Goal: Task Accomplishment & Management: Manage account settings

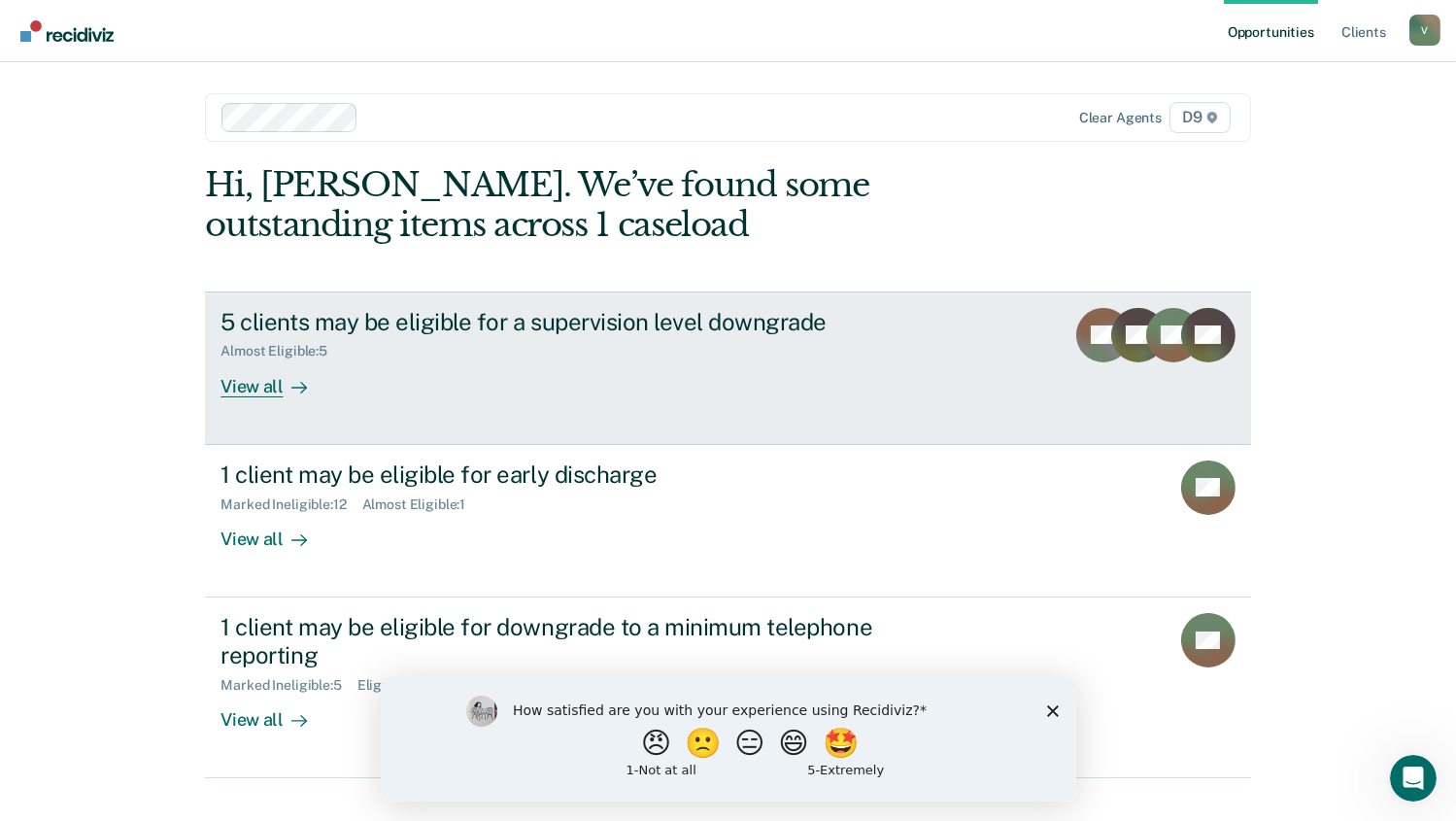
click at [260, 391] on div "View all" at bounding box center [274, 378] width 109 height 38
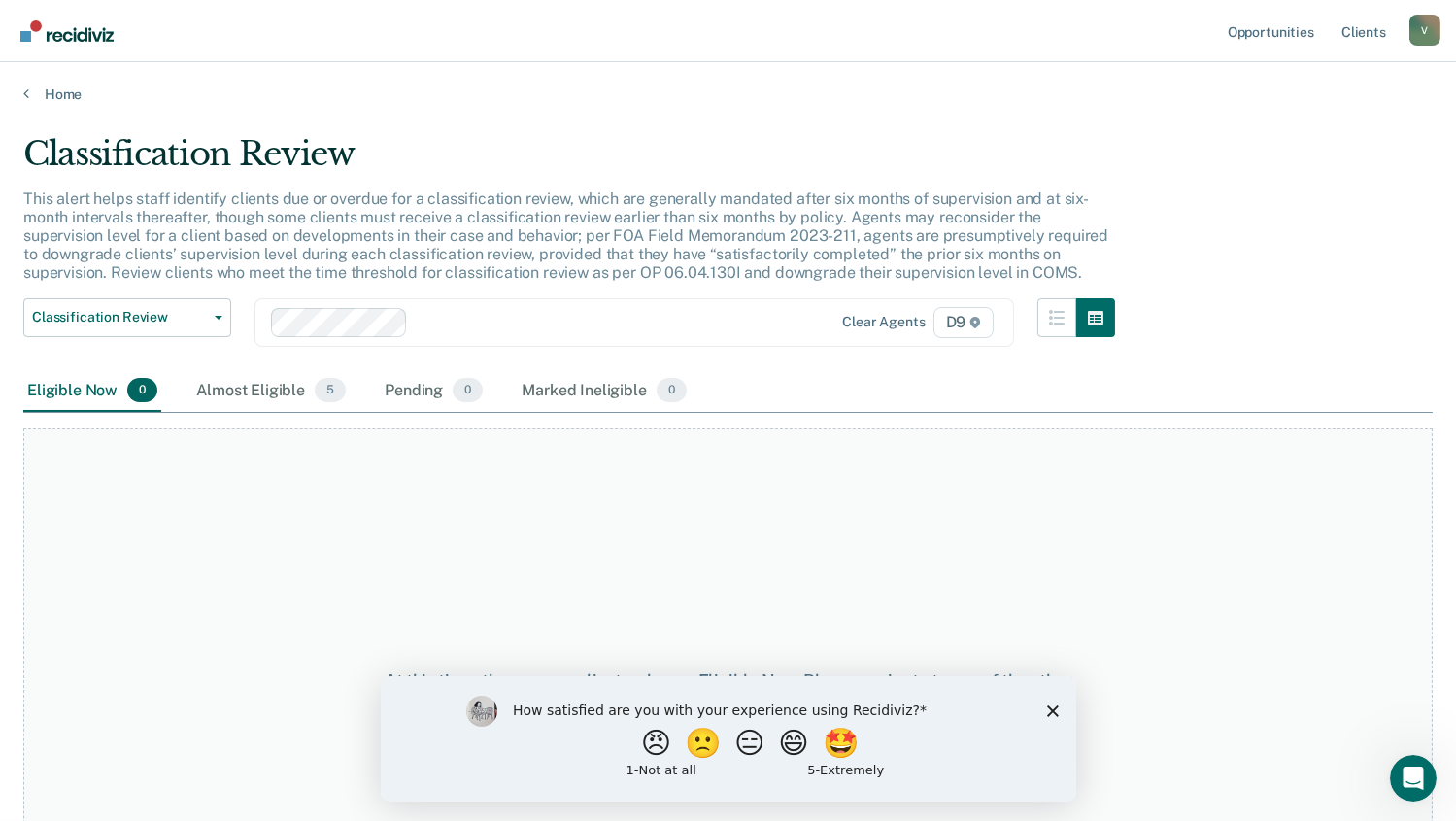
click at [1054, 711] on icon "Close survey" at bounding box center [1052, 710] width 12 height 12
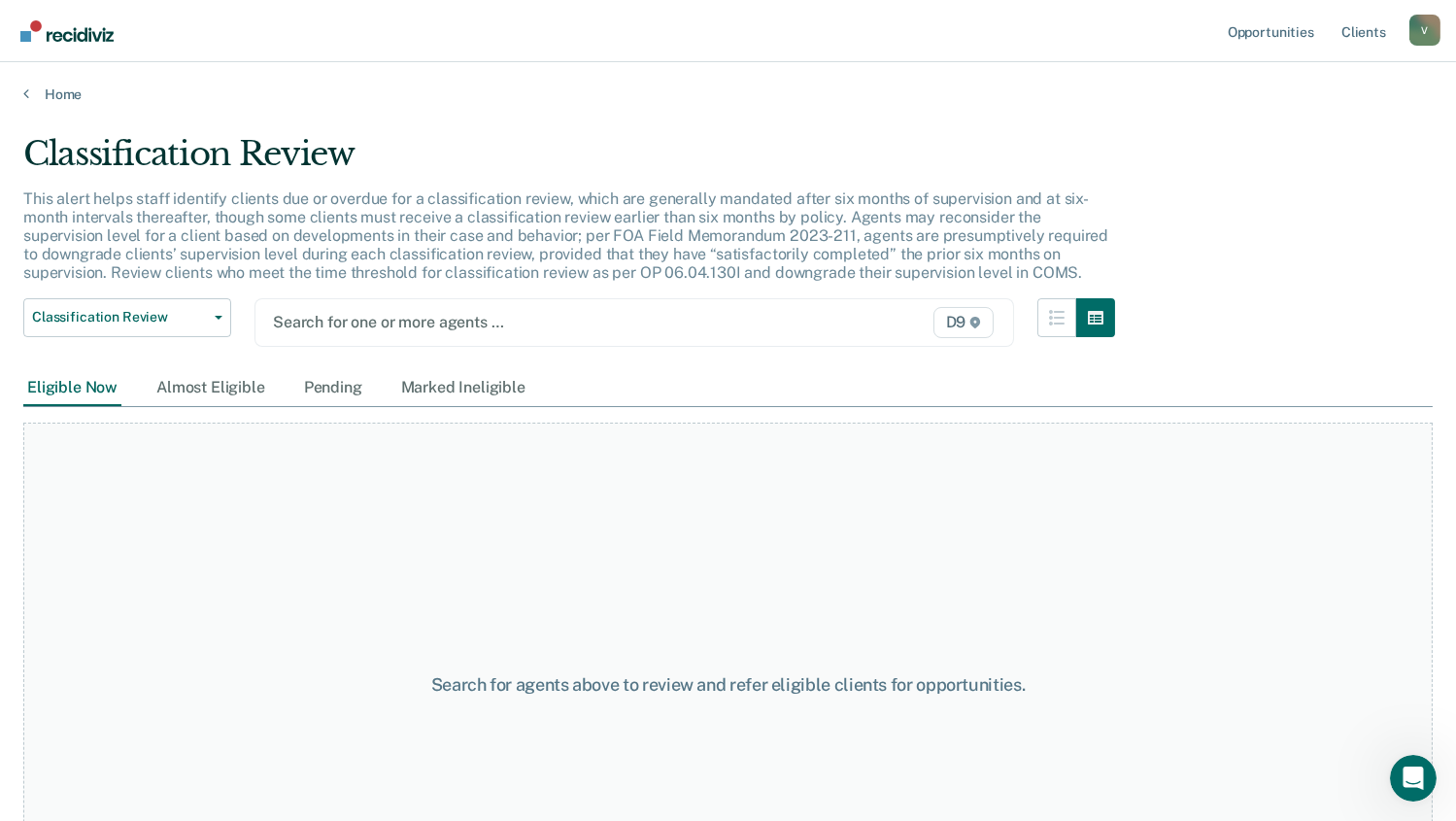
click at [383, 325] on div at bounding box center [526, 321] width 505 height 23
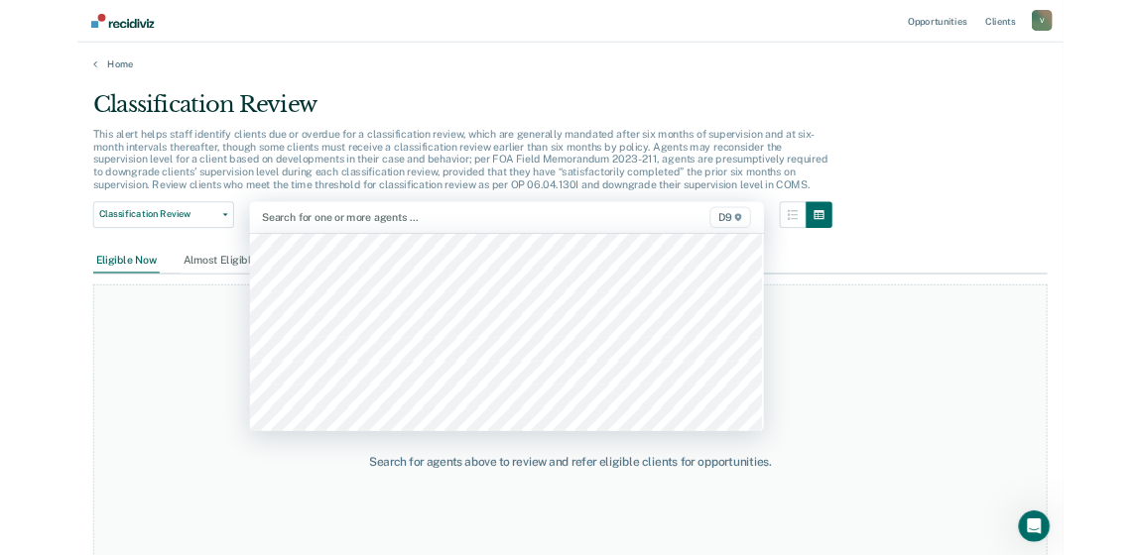
scroll to position [2050, 0]
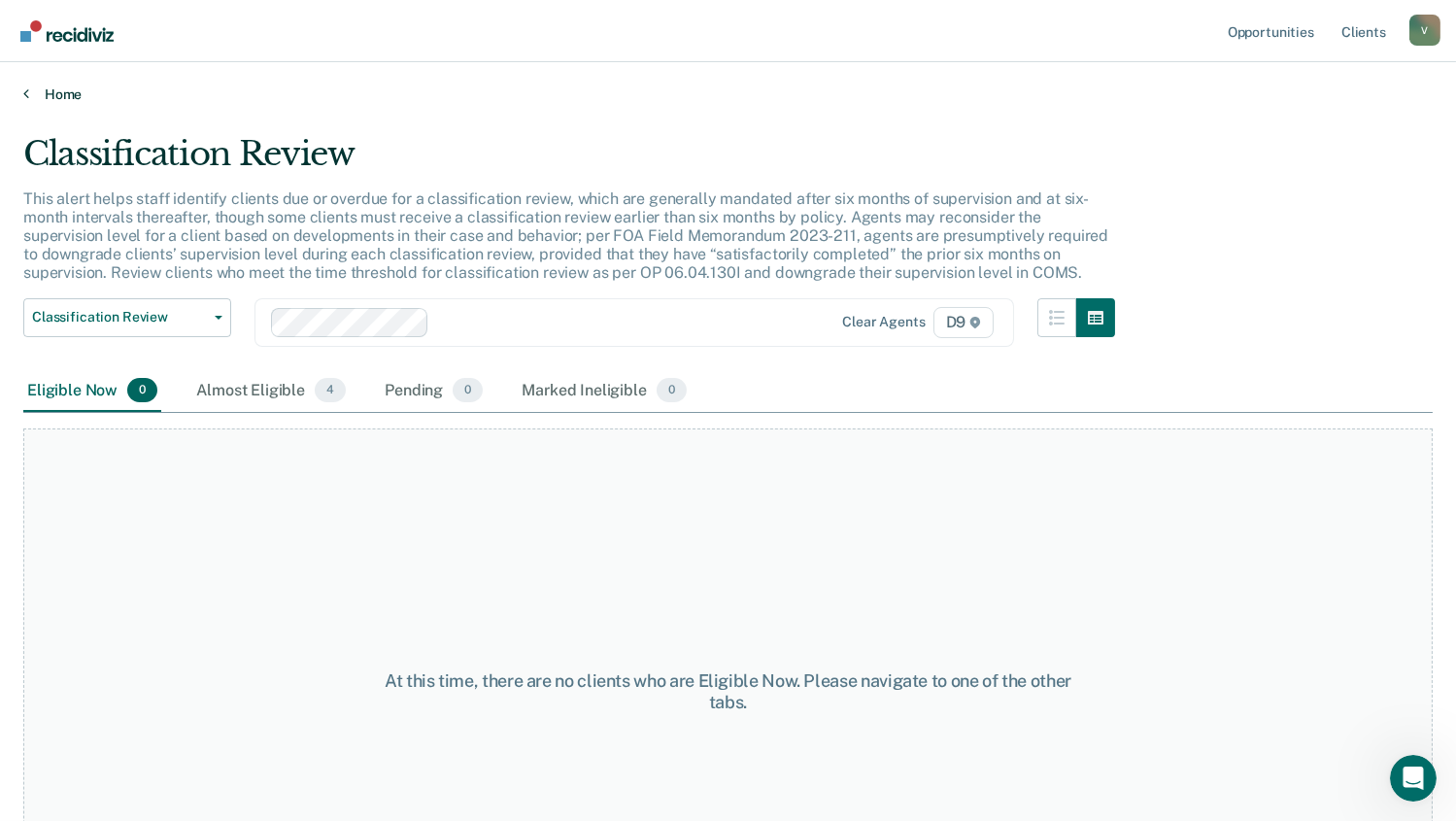
click at [58, 98] on link "Home" at bounding box center [728, 94] width 1409 height 18
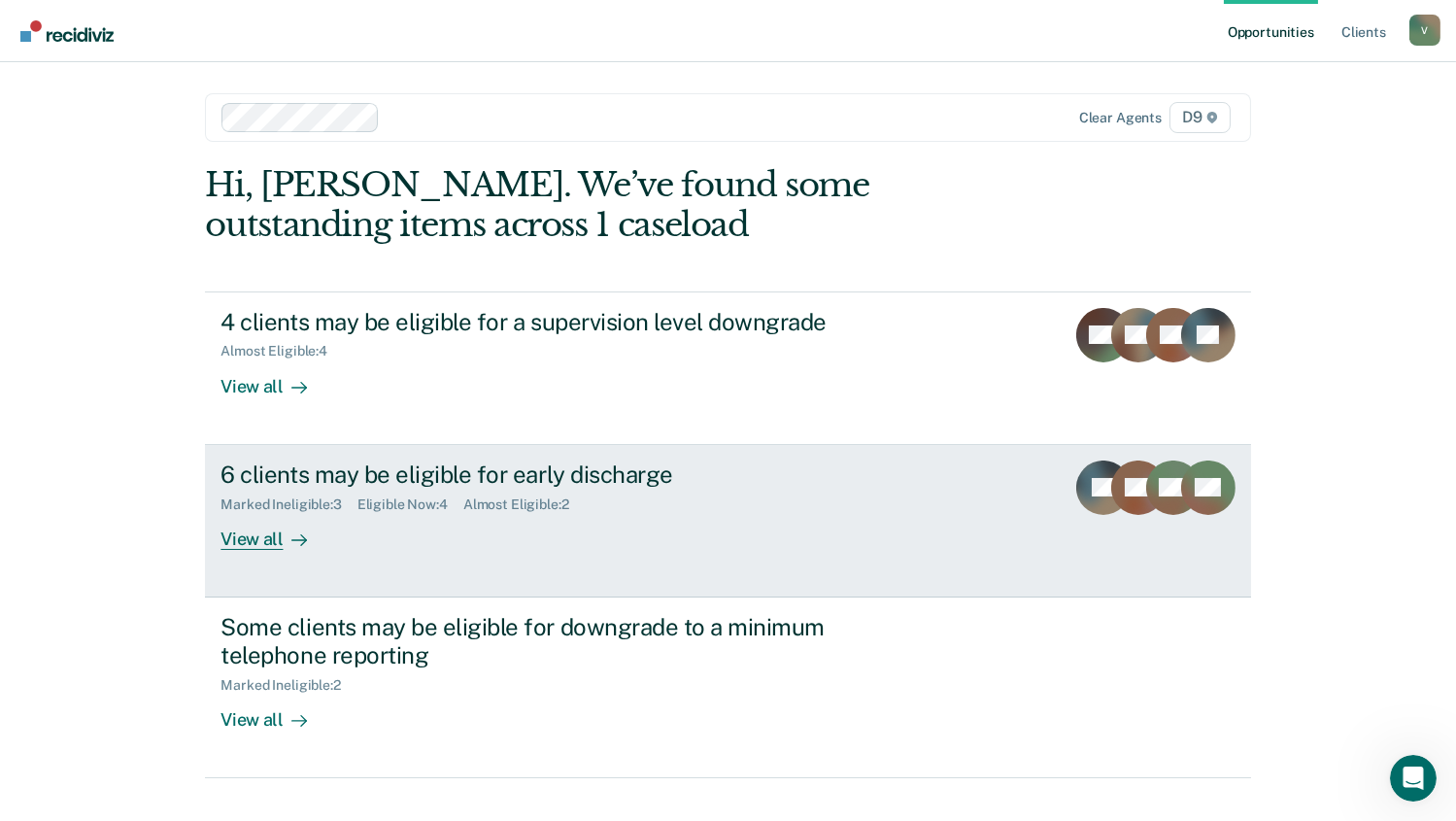
click at [347, 504] on div "Marked Ineligible : 3" at bounding box center [288, 505] width 136 height 17
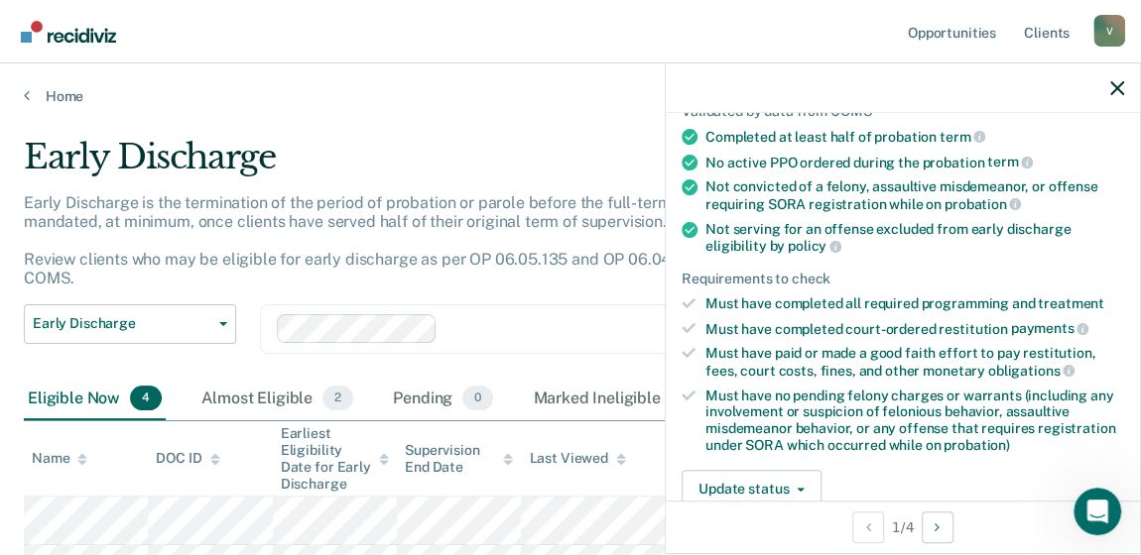
scroll to position [360, 0]
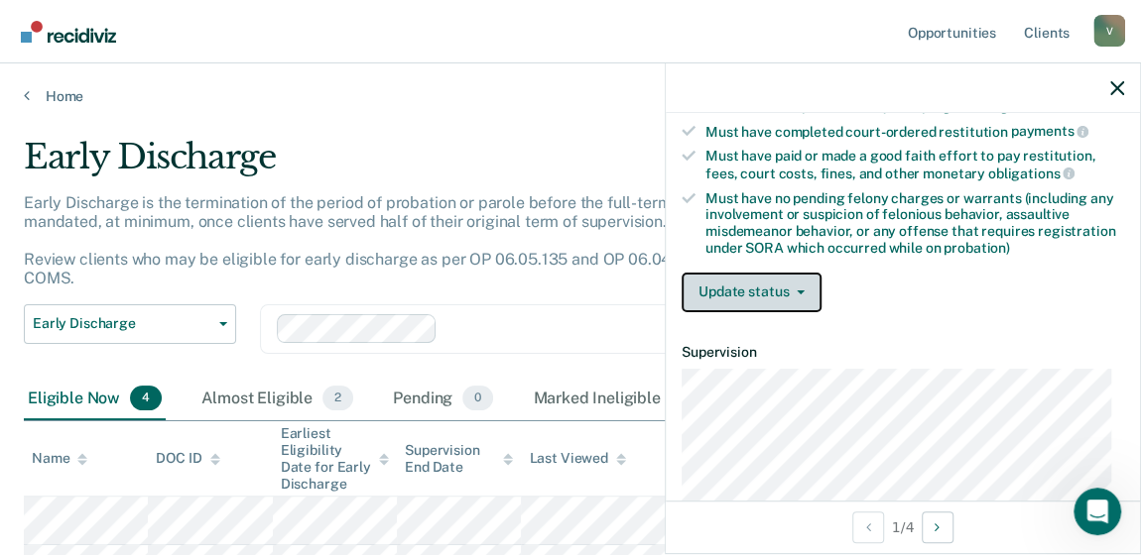
click at [788, 293] on button "Update status" at bounding box center [751, 293] width 140 height 40
click at [885, 288] on div "Update status [PERSON_NAME] Mark Ineligible" at bounding box center [902, 293] width 442 height 40
click at [781, 285] on button "Update status" at bounding box center [751, 293] width 140 height 40
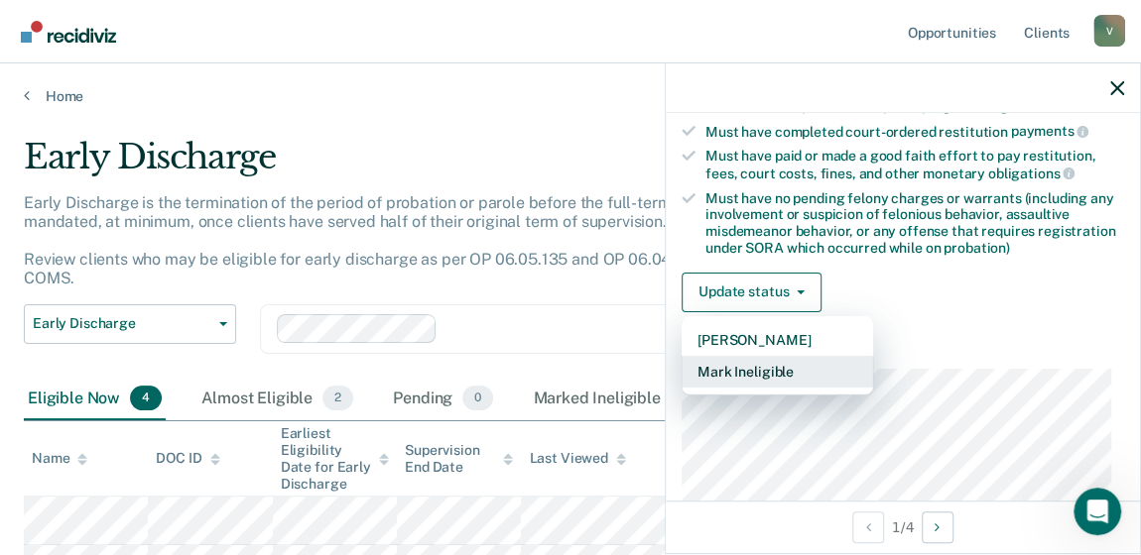
click at [781, 364] on button "Mark Ineligible" at bounding box center [776, 372] width 191 height 32
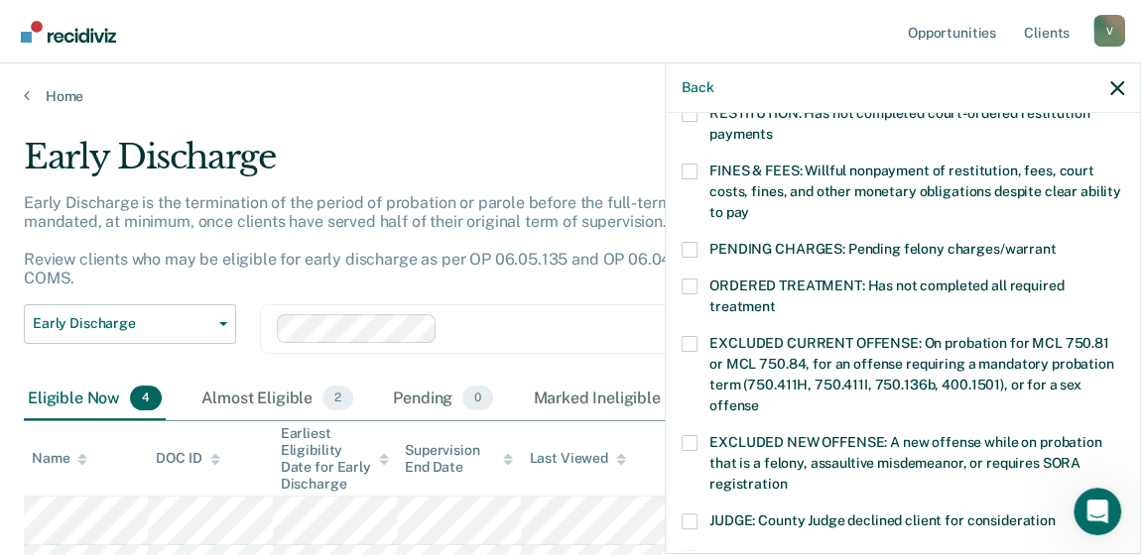
scroll to position [631, 0]
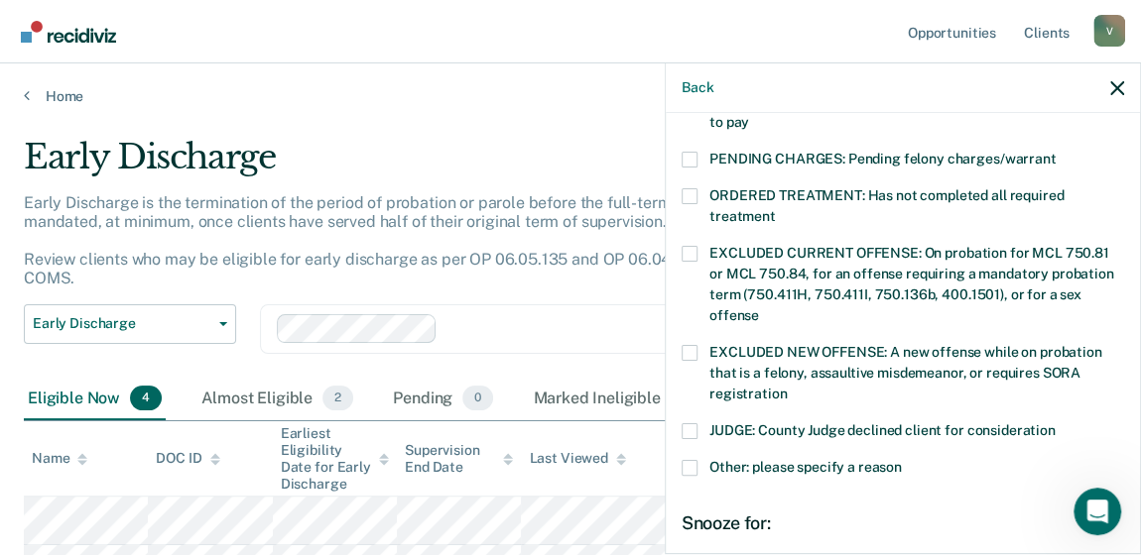
click at [692, 424] on span at bounding box center [689, 432] width 16 height 16
click at [1055, 424] on input "JUDGE: County Judge declined client for consideration" at bounding box center [1055, 424] width 0 height 0
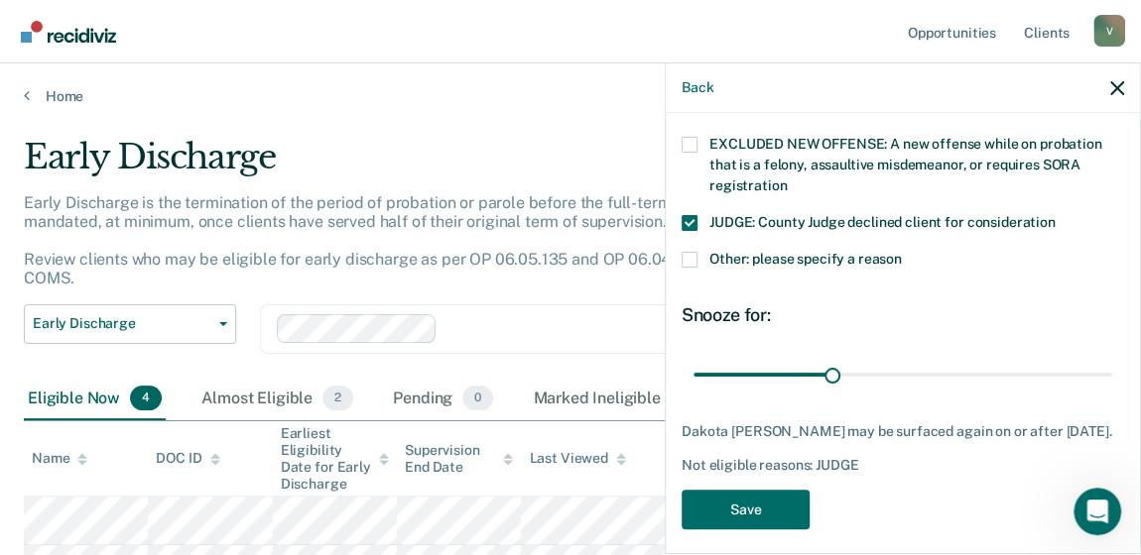
scroll to position [846, 0]
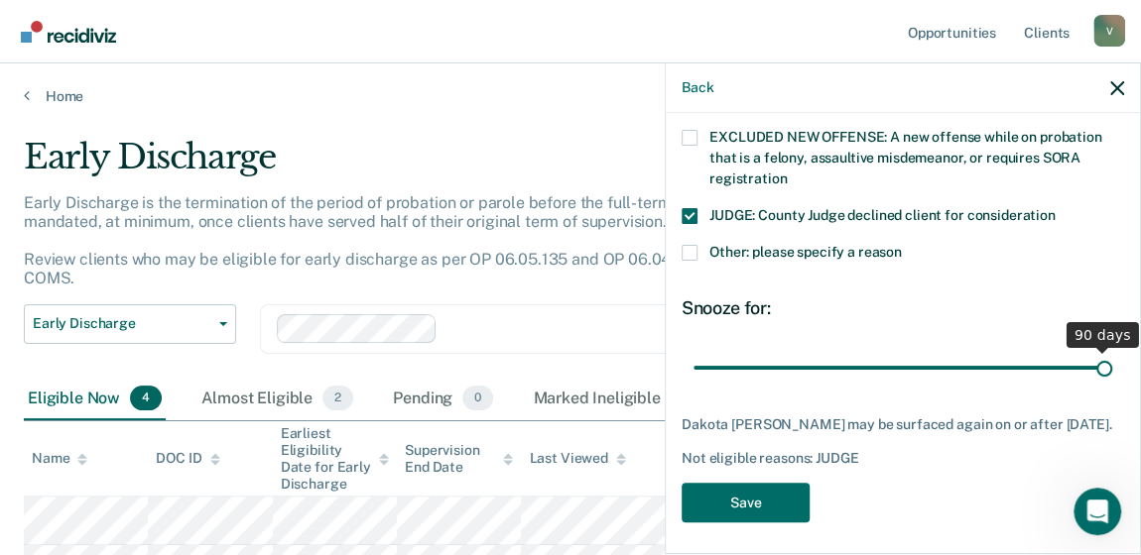
drag, startPoint x: 826, startPoint y: 347, endPoint x: 1147, endPoint y: 346, distance: 320.4
type input "90"
click at [1112, 350] on input "range" at bounding box center [902, 367] width 419 height 35
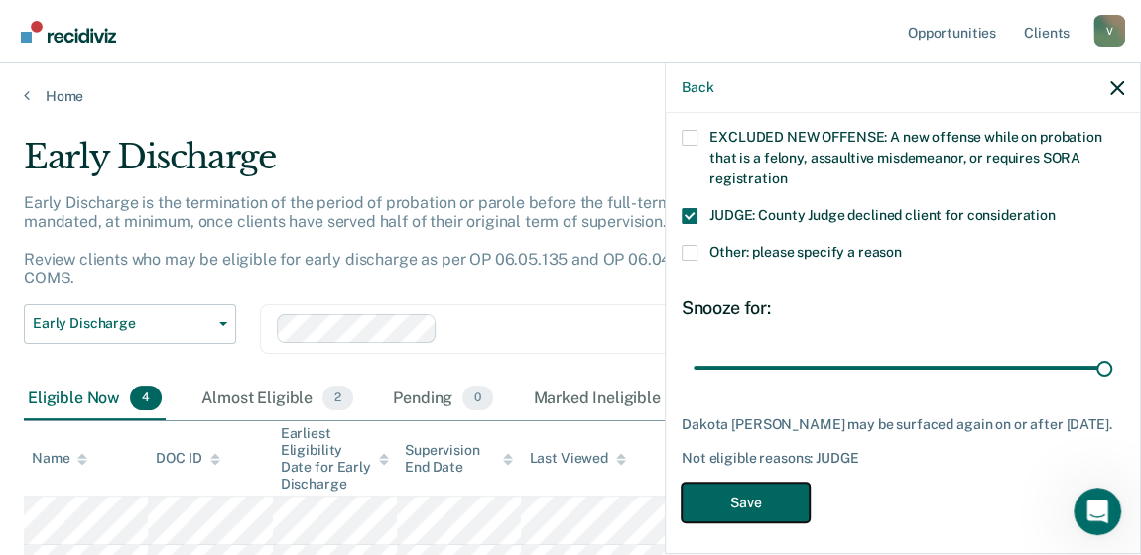
click at [769, 506] on button "Save" at bounding box center [745, 503] width 128 height 41
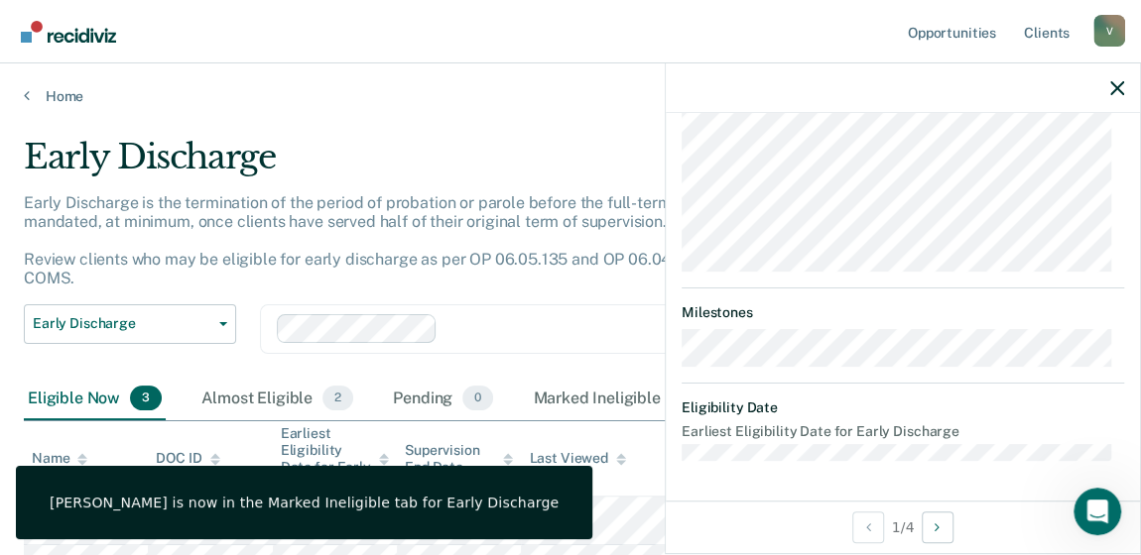
scroll to position [769, 0]
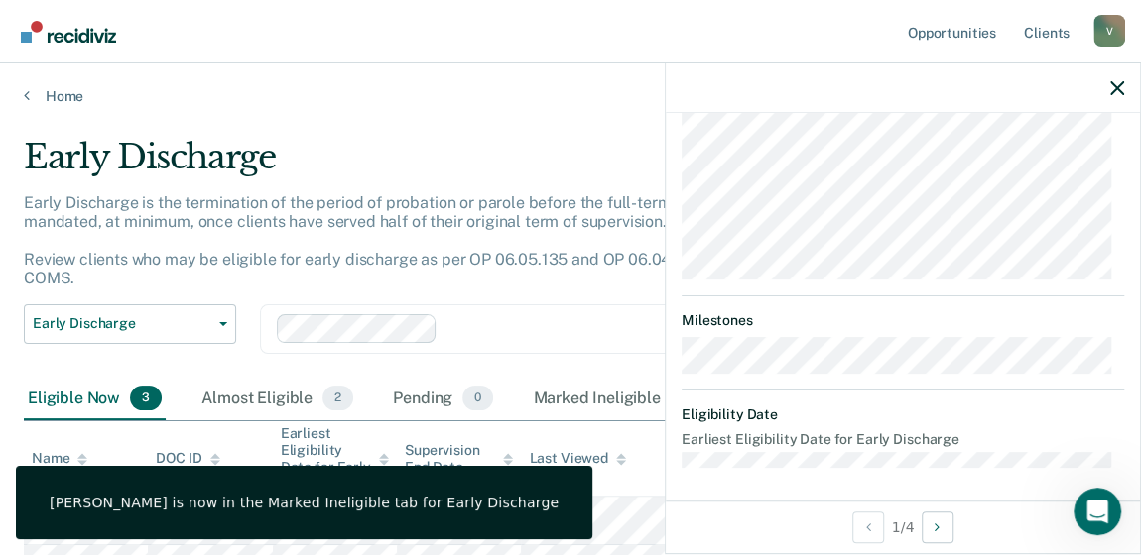
click at [370, 517] on div "[PERSON_NAME] is now in the Marked Ineligible tab for Early Discharge" at bounding box center [304, 502] width 576 height 73
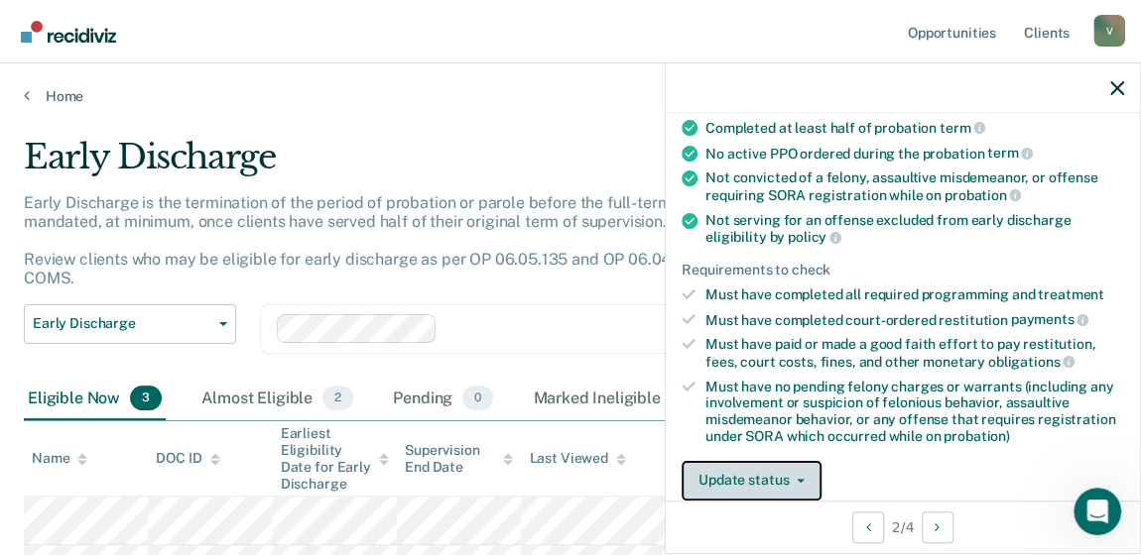
click at [769, 466] on button "Update status" at bounding box center [751, 481] width 140 height 40
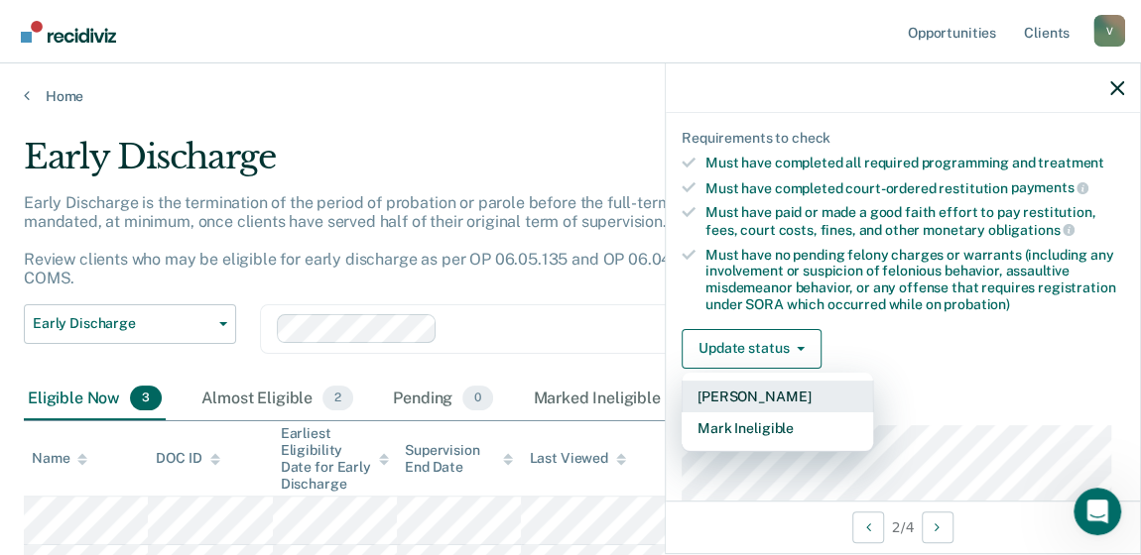
scroll to position [550, 0]
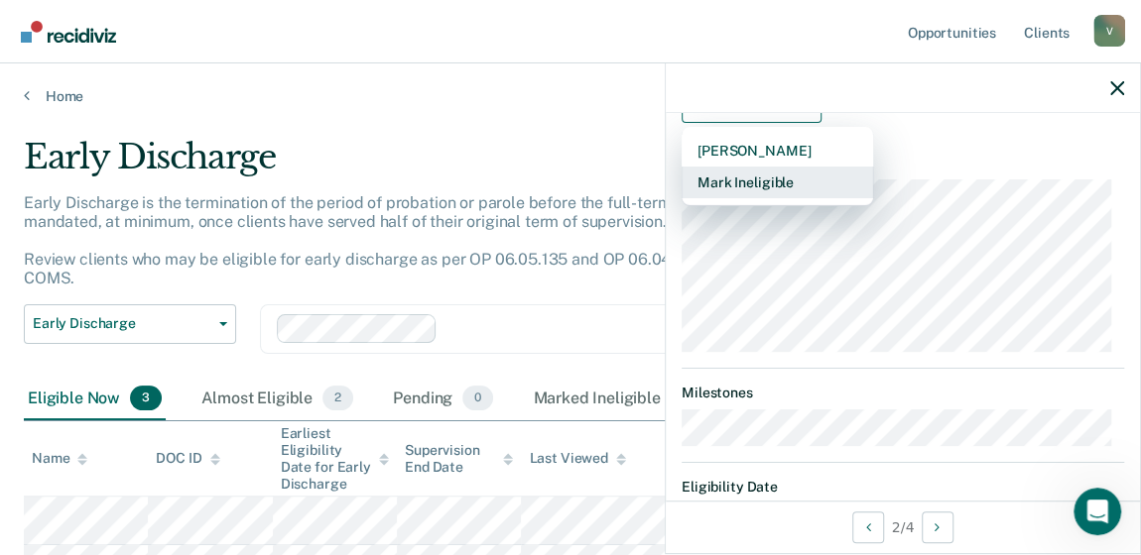
click at [733, 180] on button "Mark Ineligible" at bounding box center [776, 183] width 191 height 32
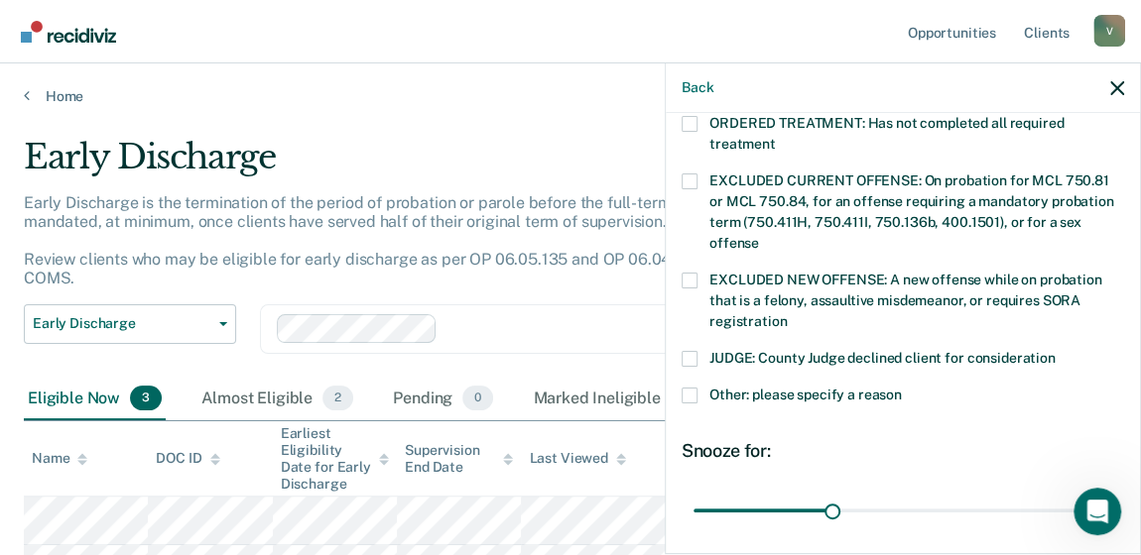
scroll to position [846, 0]
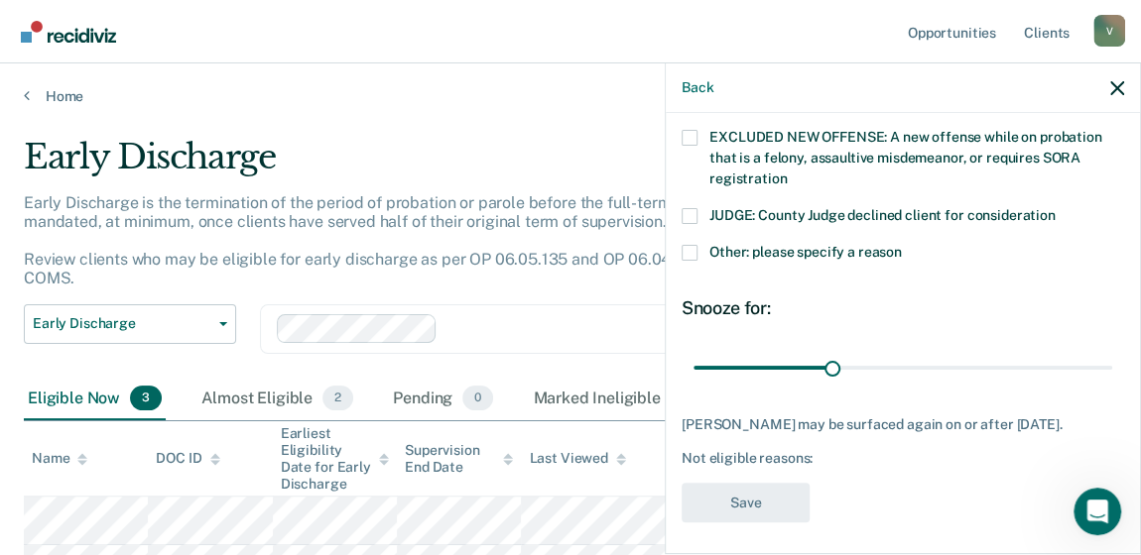
click at [689, 208] on span at bounding box center [689, 216] width 16 height 16
click at [1055, 208] on input "JUDGE: County Judge declined client for consideration" at bounding box center [1055, 208] width 0 height 0
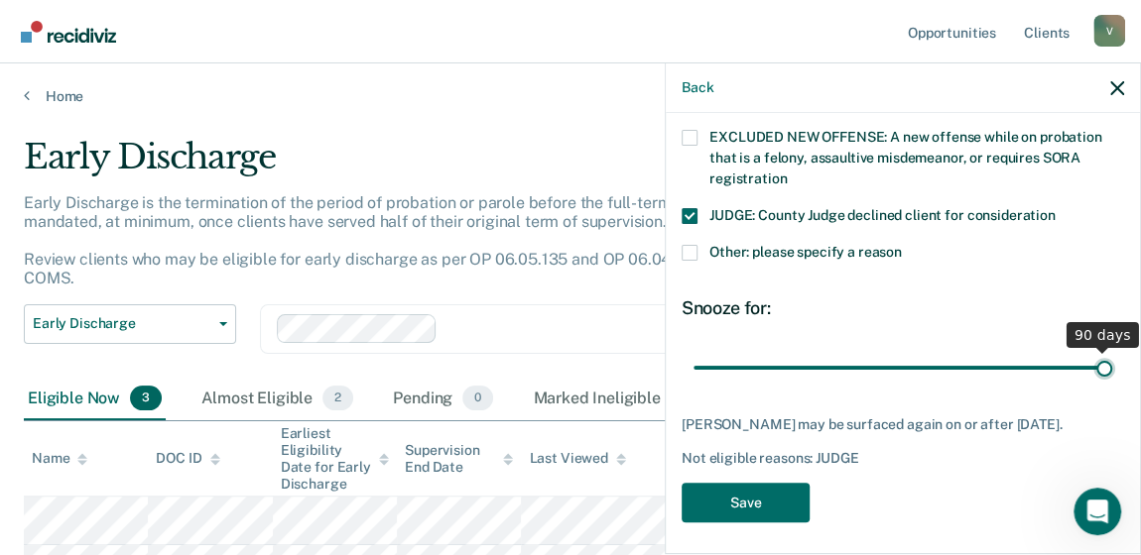
drag, startPoint x: 827, startPoint y: 341, endPoint x: 1179, endPoint y: 352, distance: 352.3
type input "90"
click at [1112, 352] on input "range" at bounding box center [902, 367] width 419 height 35
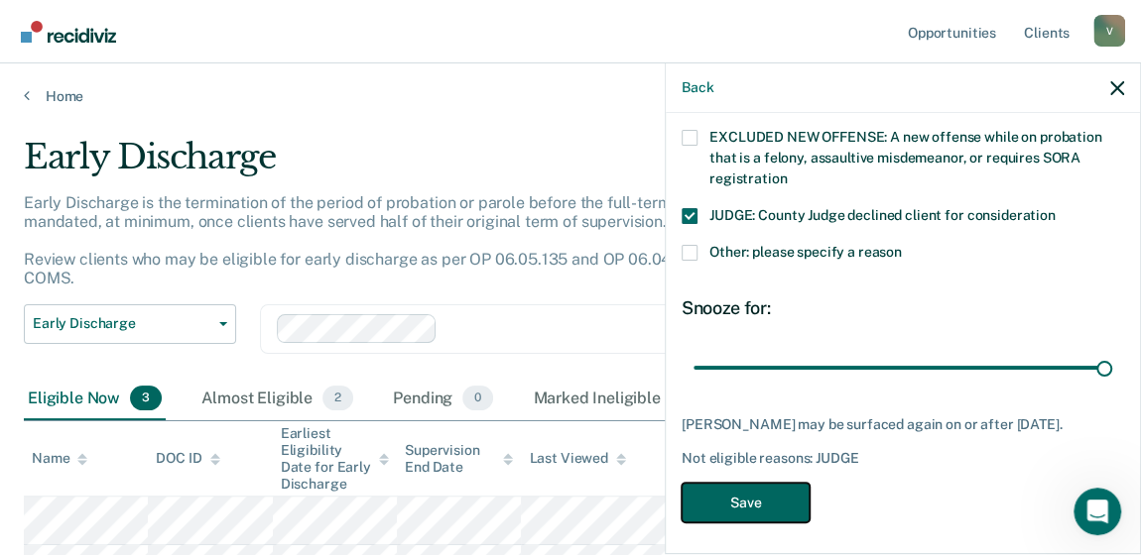
click at [759, 492] on button "Save" at bounding box center [745, 503] width 128 height 41
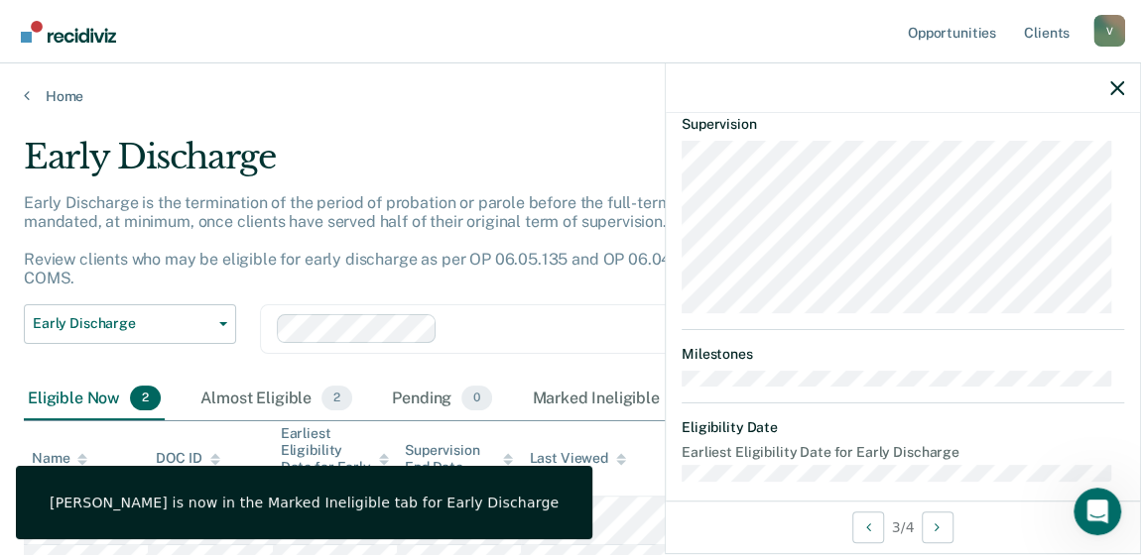
scroll to position [421, 0]
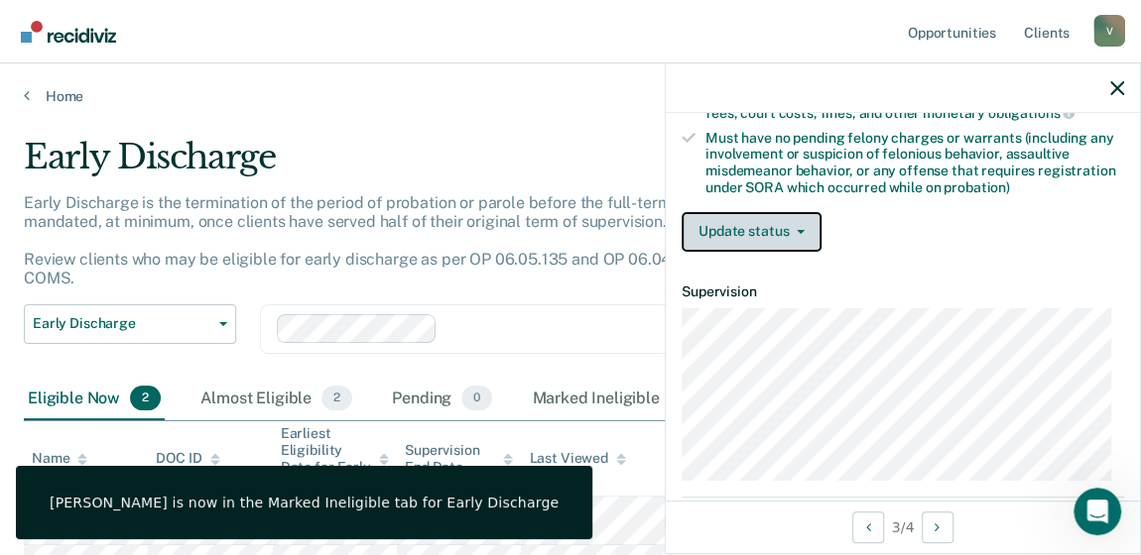
click at [741, 233] on button "Update status" at bounding box center [751, 232] width 140 height 40
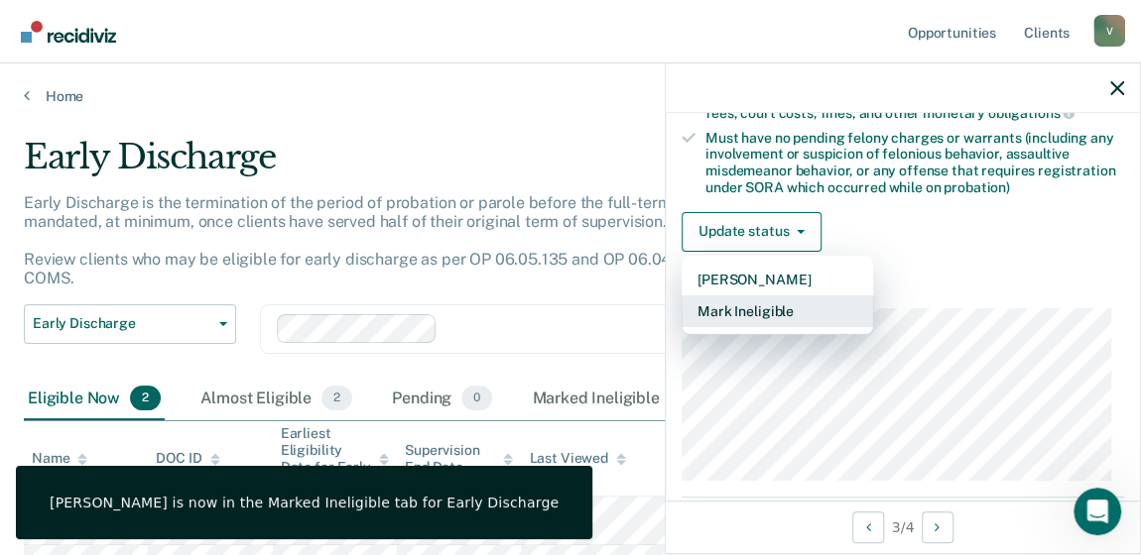
click at [749, 306] on button "Mark Ineligible" at bounding box center [776, 312] width 191 height 32
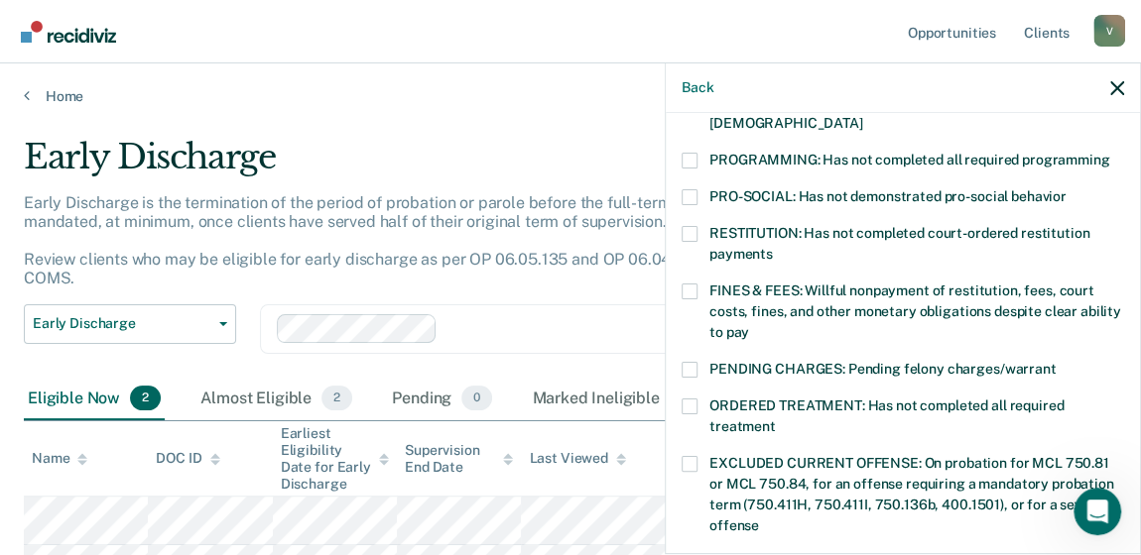
click at [698, 226] on label "RESTITUTION: Has not completed court-ordered restitution payments" at bounding box center [902, 247] width 442 height 42
click at [773, 247] on input "RESTITUTION: Has not completed court-ordered restitution payments" at bounding box center [773, 247] width 0 height 0
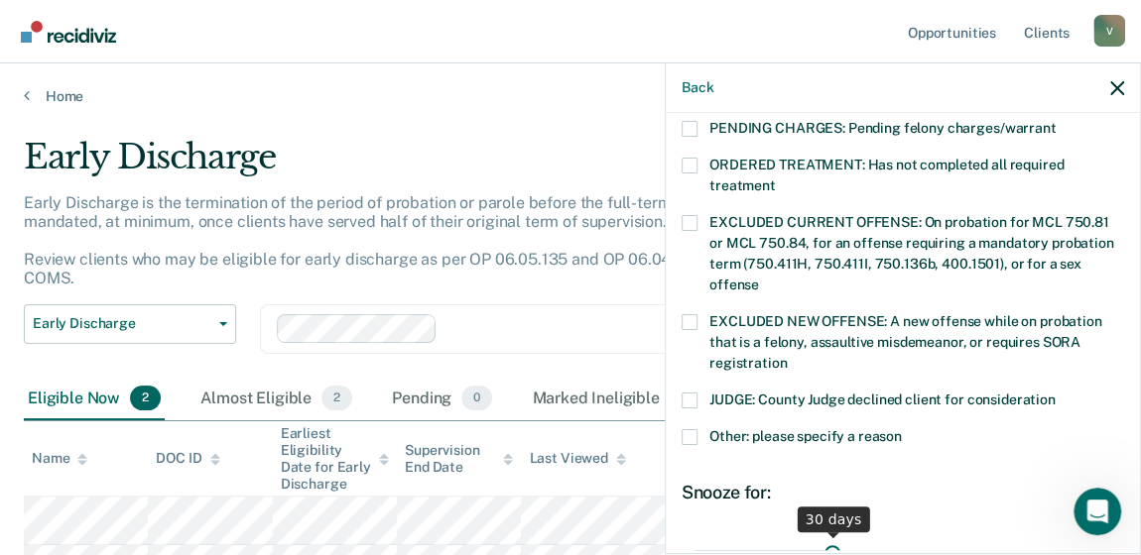
scroll to position [691, 0]
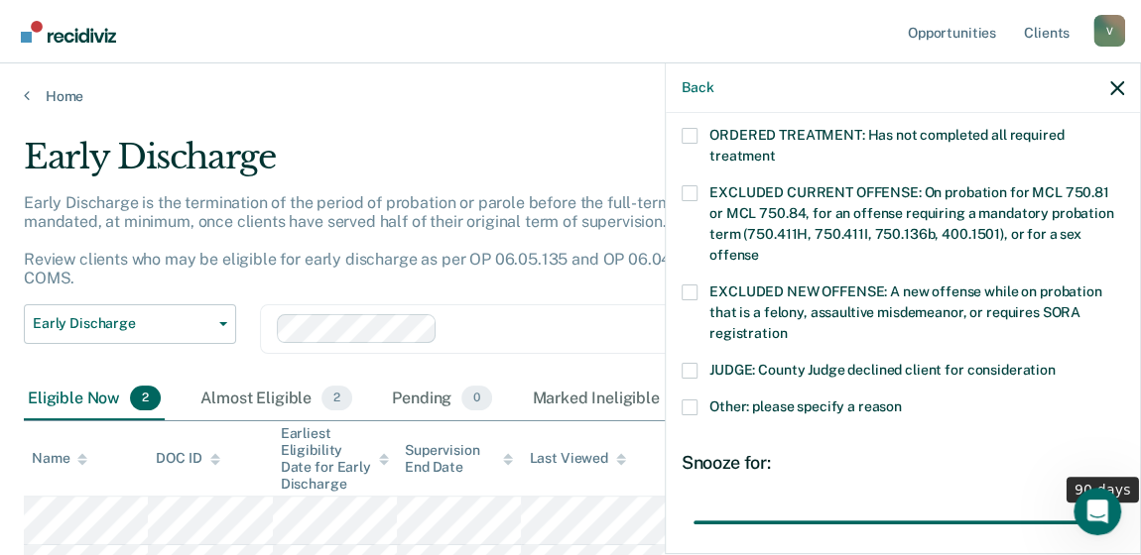
drag, startPoint x: 828, startPoint y: 499, endPoint x: 1167, endPoint y: 503, distance: 338.3
type input "90"
click at [1112, 505] on input "range" at bounding box center [902, 522] width 419 height 35
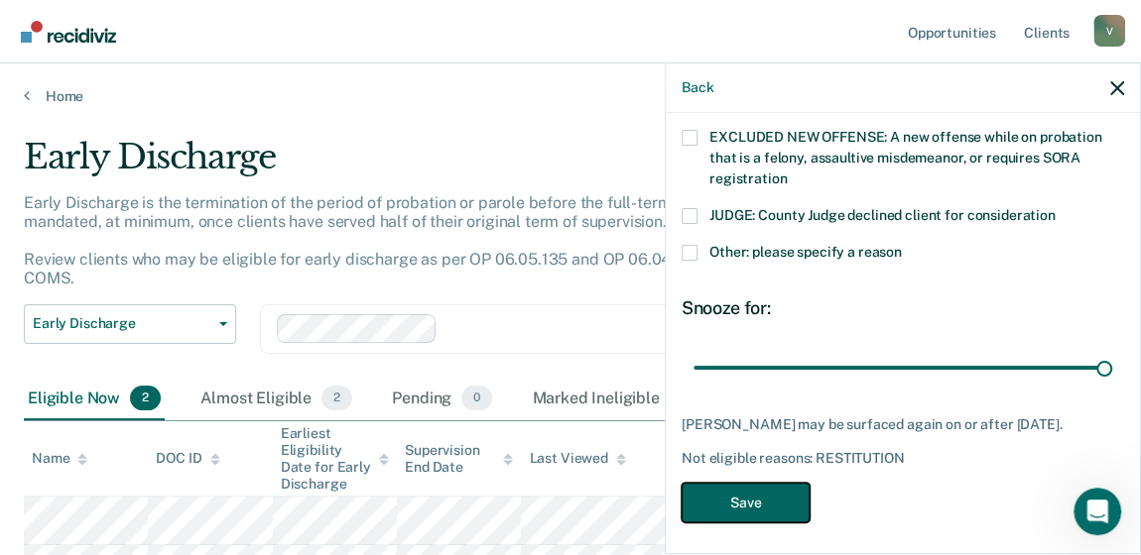
click at [738, 509] on button "Save" at bounding box center [745, 503] width 128 height 41
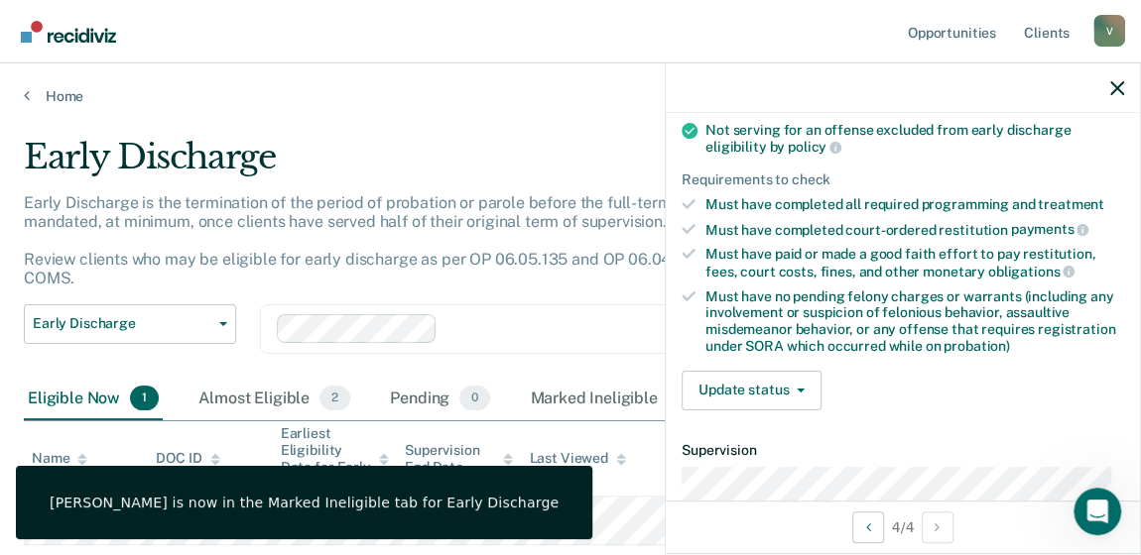
scroll to position [241, 0]
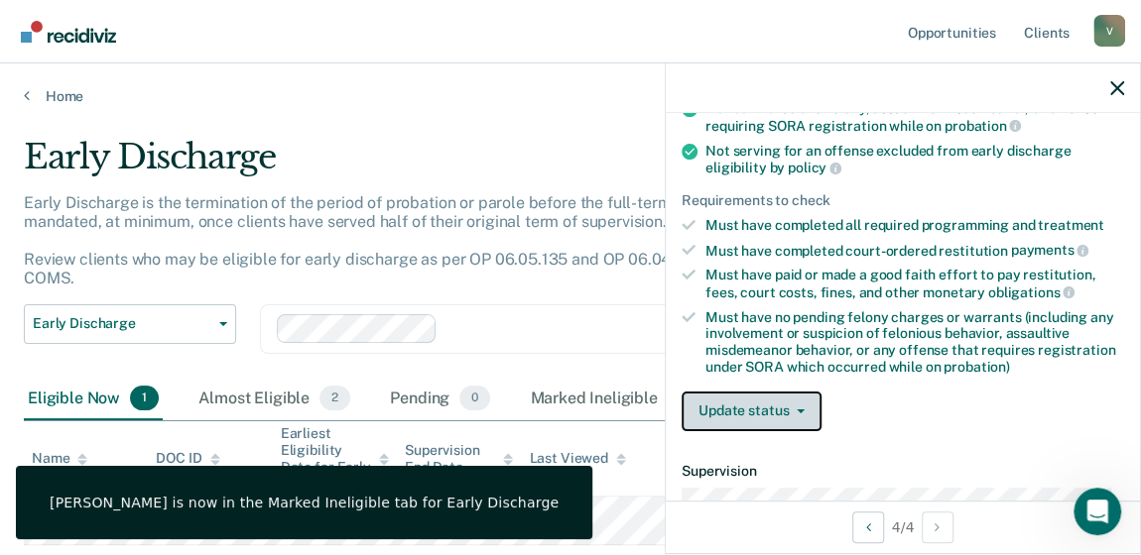
click at [734, 405] on button "Update status" at bounding box center [751, 412] width 140 height 40
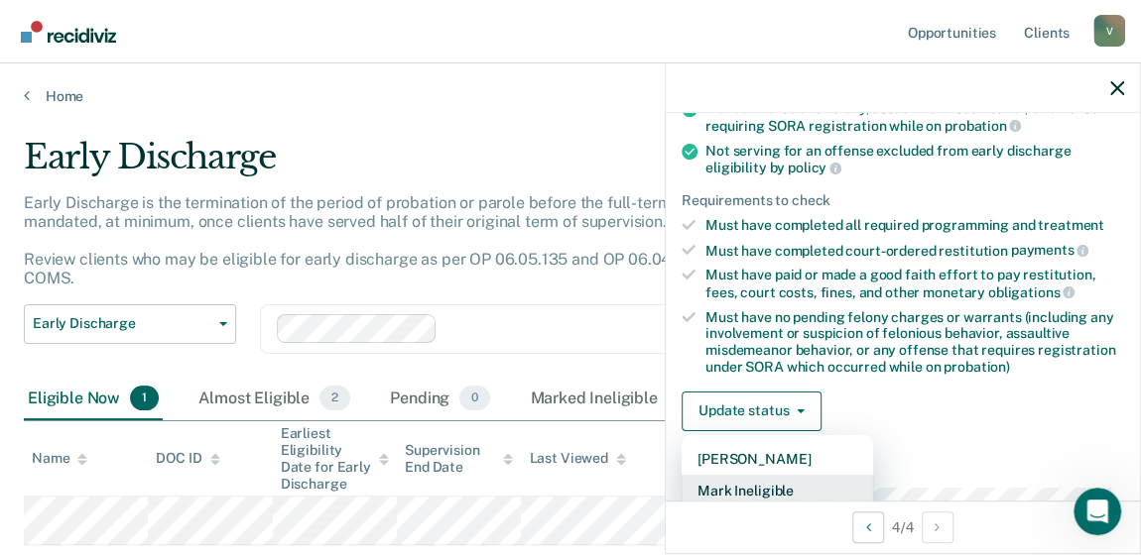
click at [763, 490] on button "Mark Ineligible" at bounding box center [776, 491] width 191 height 32
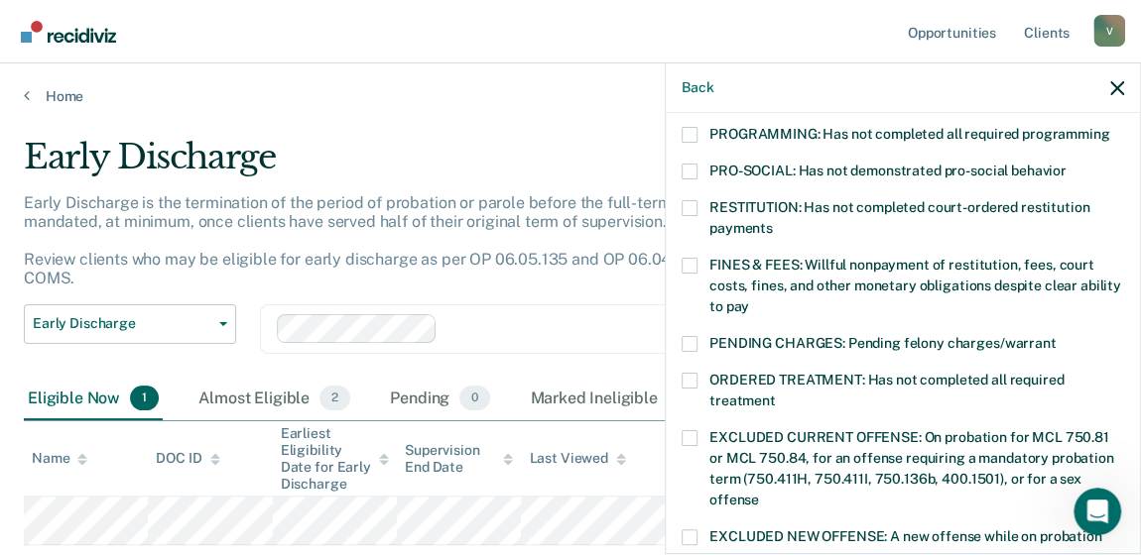
scroll to position [422, 0]
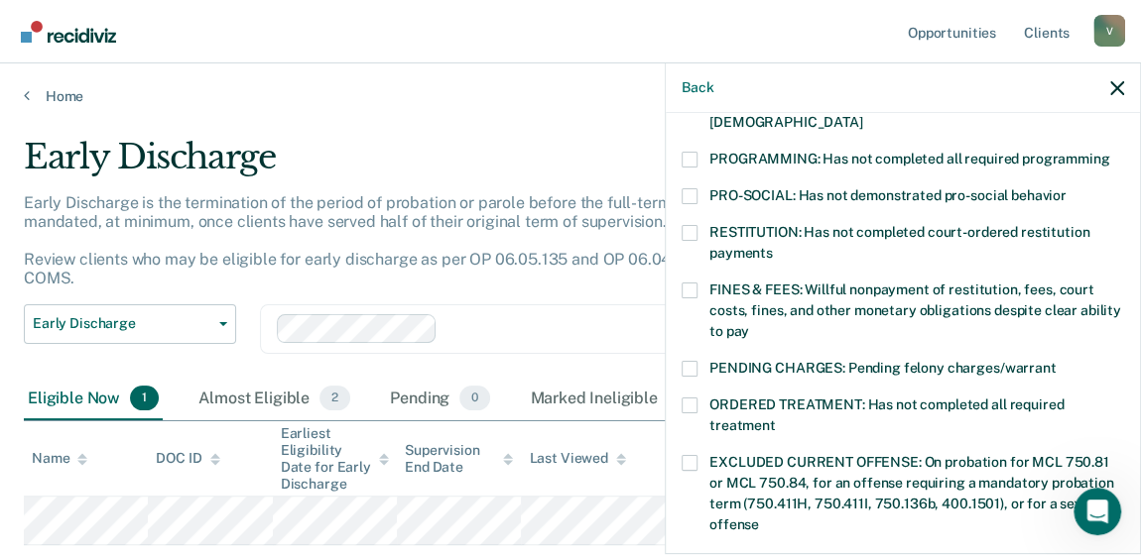
click at [695, 283] on span at bounding box center [689, 291] width 16 height 16
click at [749, 324] on input "FINES & FEES: Willful nonpayment of restitution, fees, court costs, fines, and …" at bounding box center [749, 324] width 0 height 0
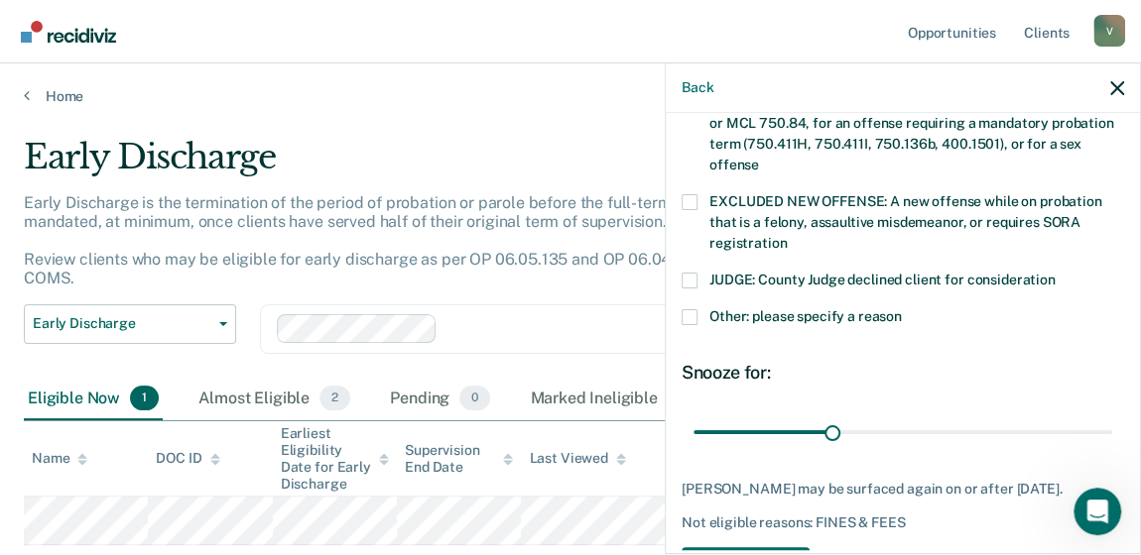
scroll to position [783, 0]
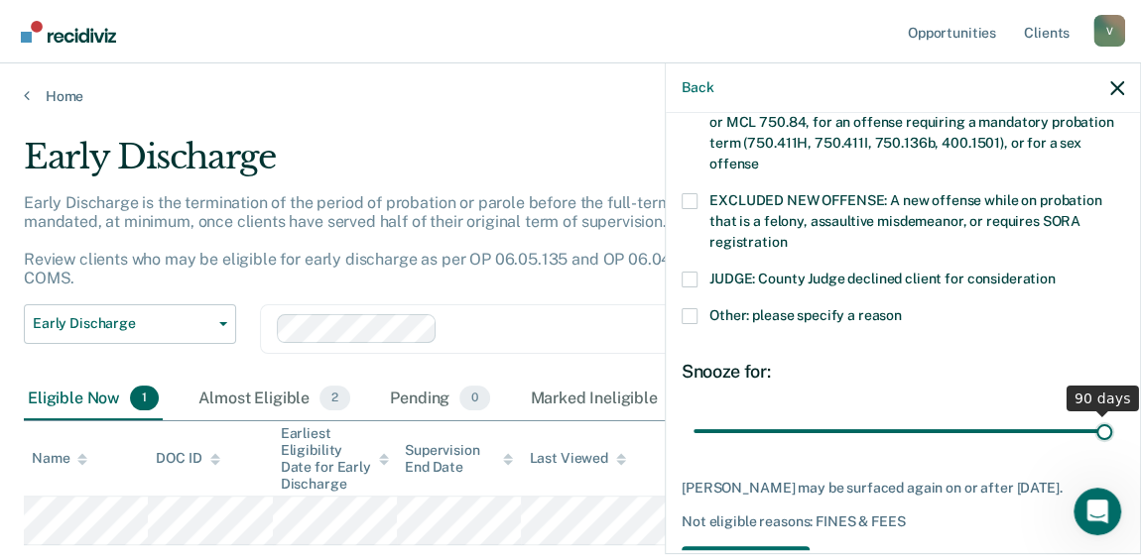
drag, startPoint x: 826, startPoint y: 412, endPoint x: 1124, endPoint y: 431, distance: 298.2
type input "90"
click at [1112, 431] on input "range" at bounding box center [902, 431] width 419 height 35
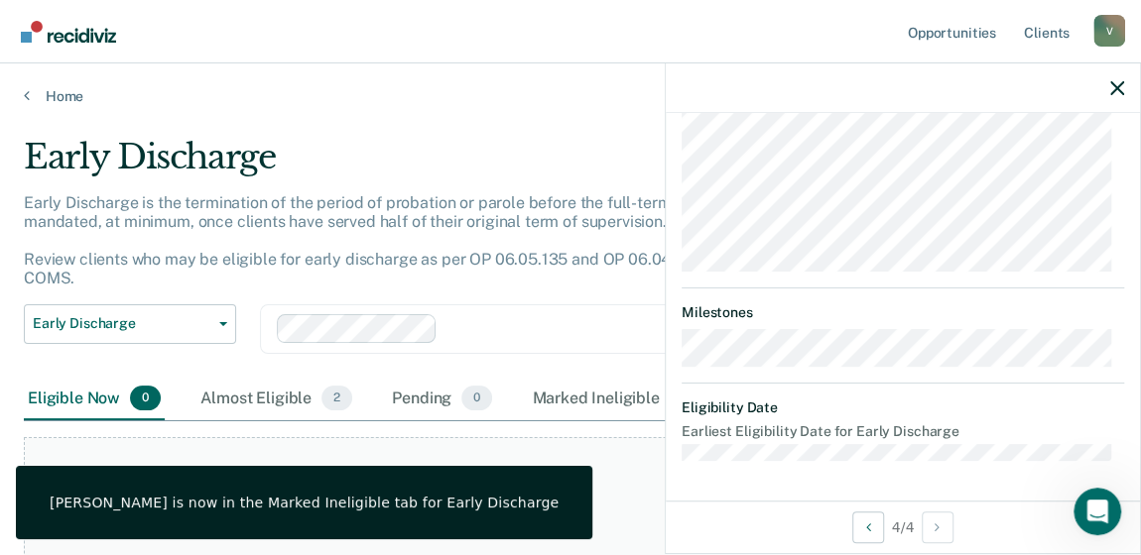
scroll to position [769, 0]
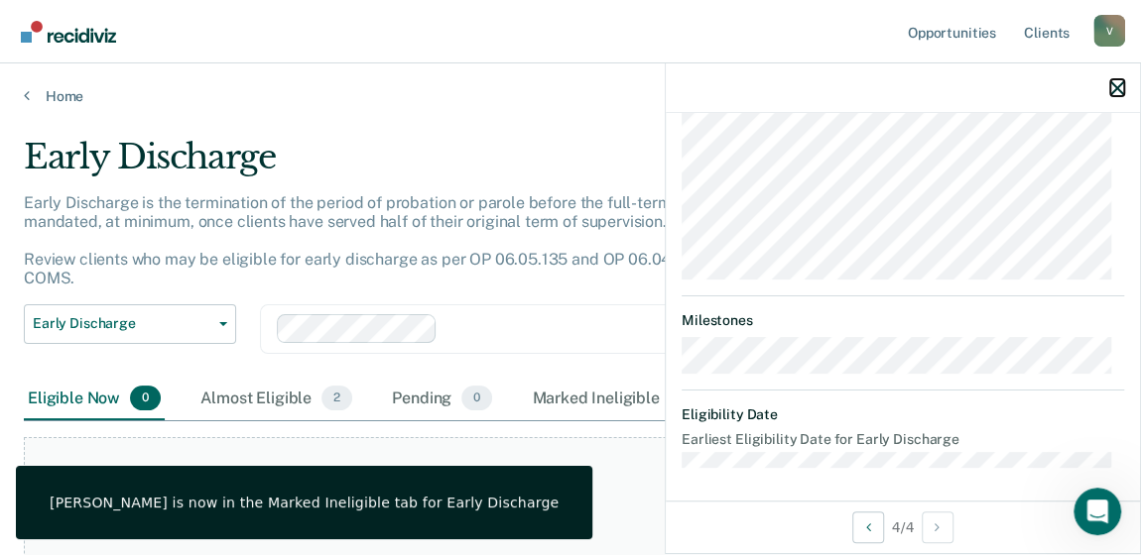
click at [1115, 92] on icon "button" at bounding box center [1117, 88] width 14 height 14
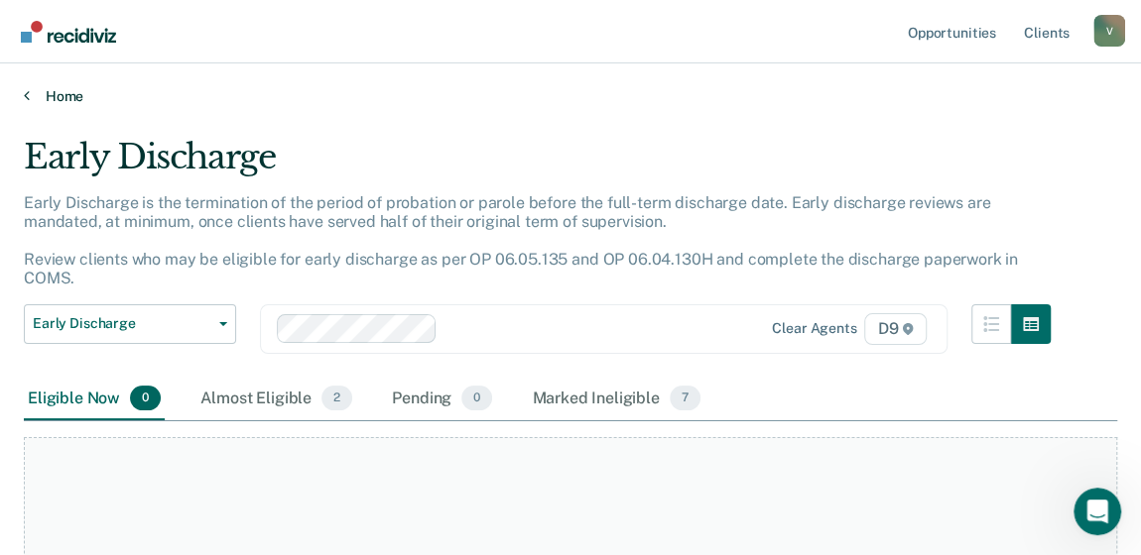
click at [61, 96] on link "Home" at bounding box center [570, 96] width 1093 height 18
